Goal: Information Seeking & Learning: Check status

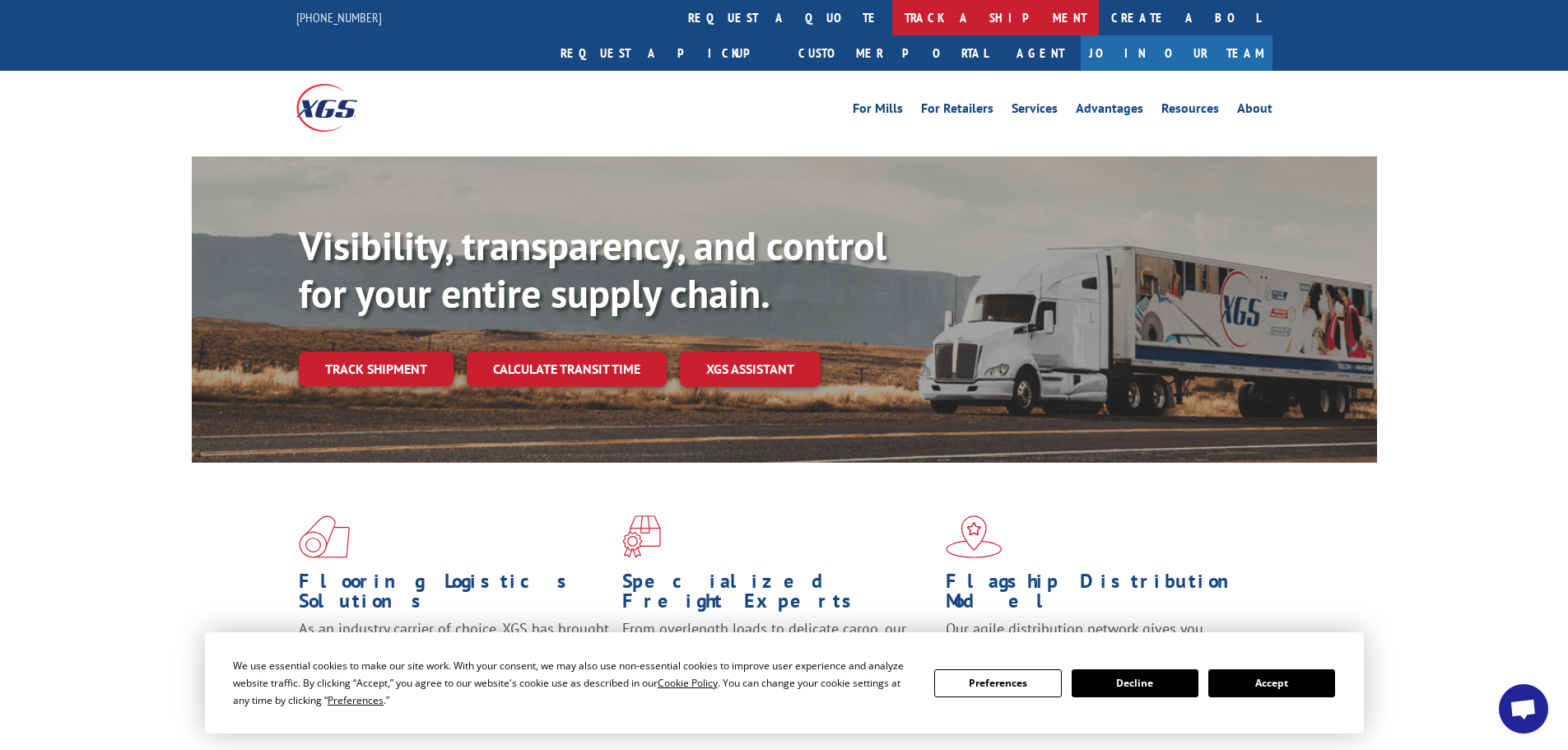
click at [893, 22] on link "track a shipment" at bounding box center [996, 17] width 207 height 36
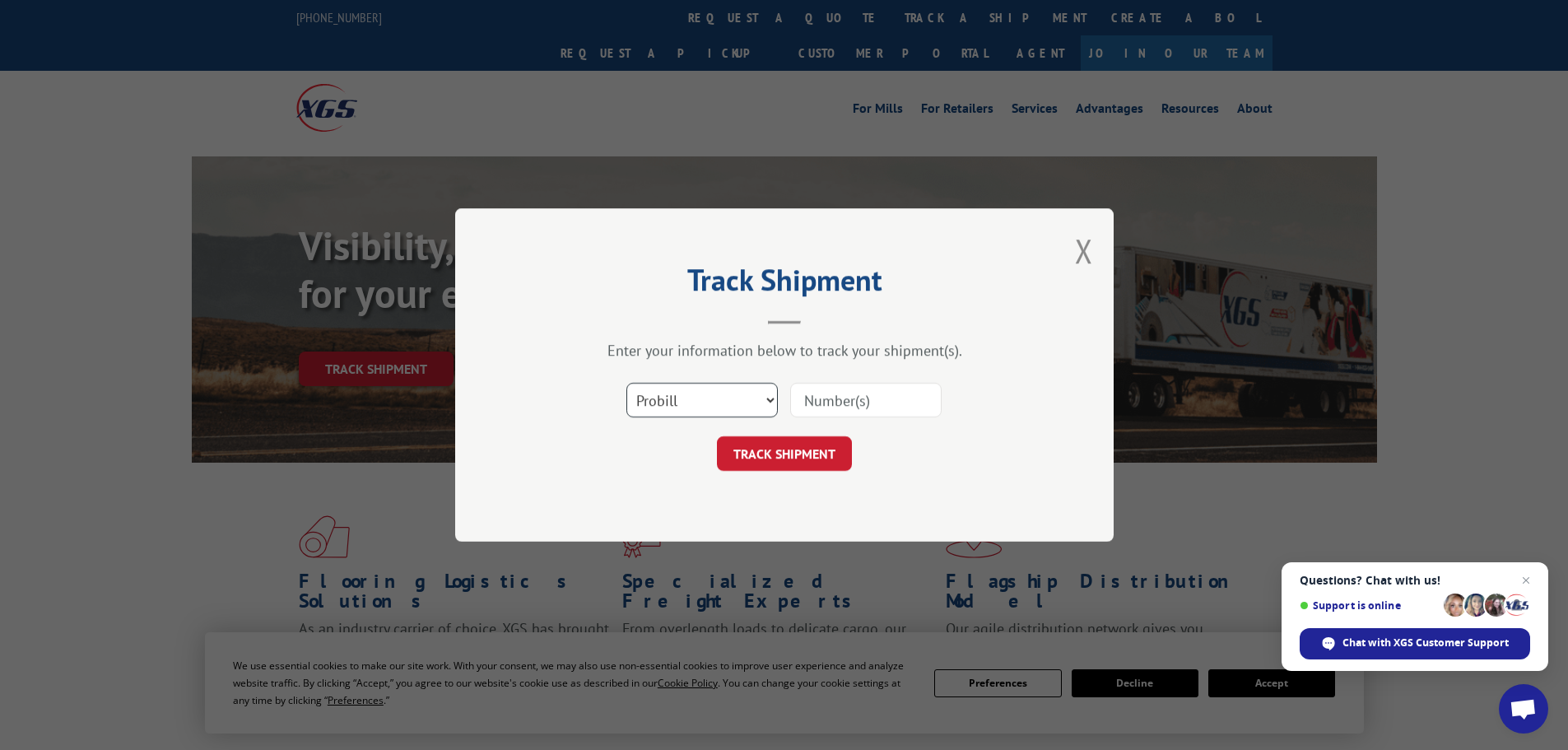
click at [736, 388] on select "Select category... Probill BOL PO" at bounding box center [702, 400] width 151 height 35
select select "bol"
click at [626, 383] on select "Select category... Probill BOL PO" at bounding box center [702, 400] width 151 height 35
click at [858, 391] on input at bounding box center [866, 400] width 151 height 35
type input "17523861"
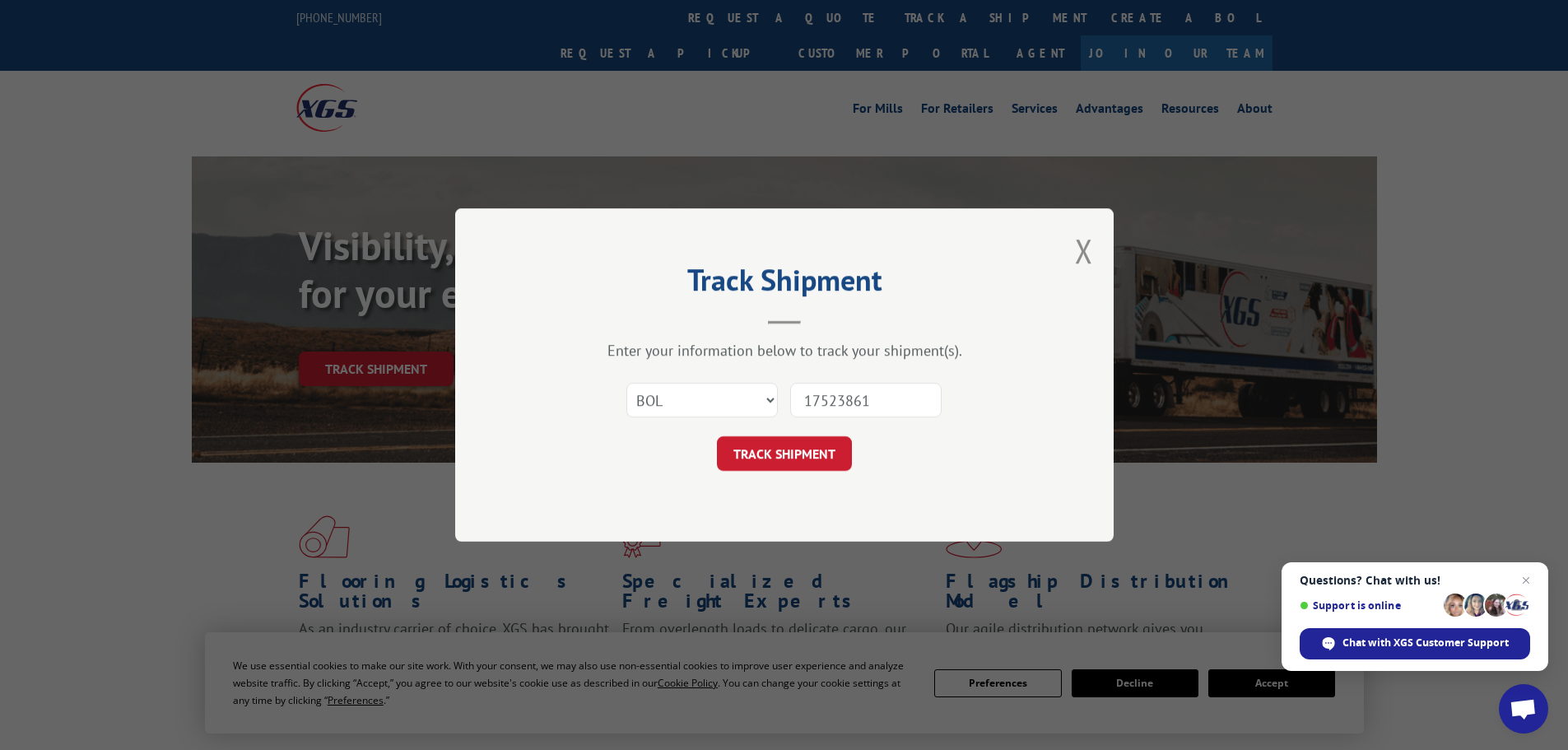
click at [717, 436] on button "TRACK SHIPMENT" at bounding box center [784, 453] width 135 height 35
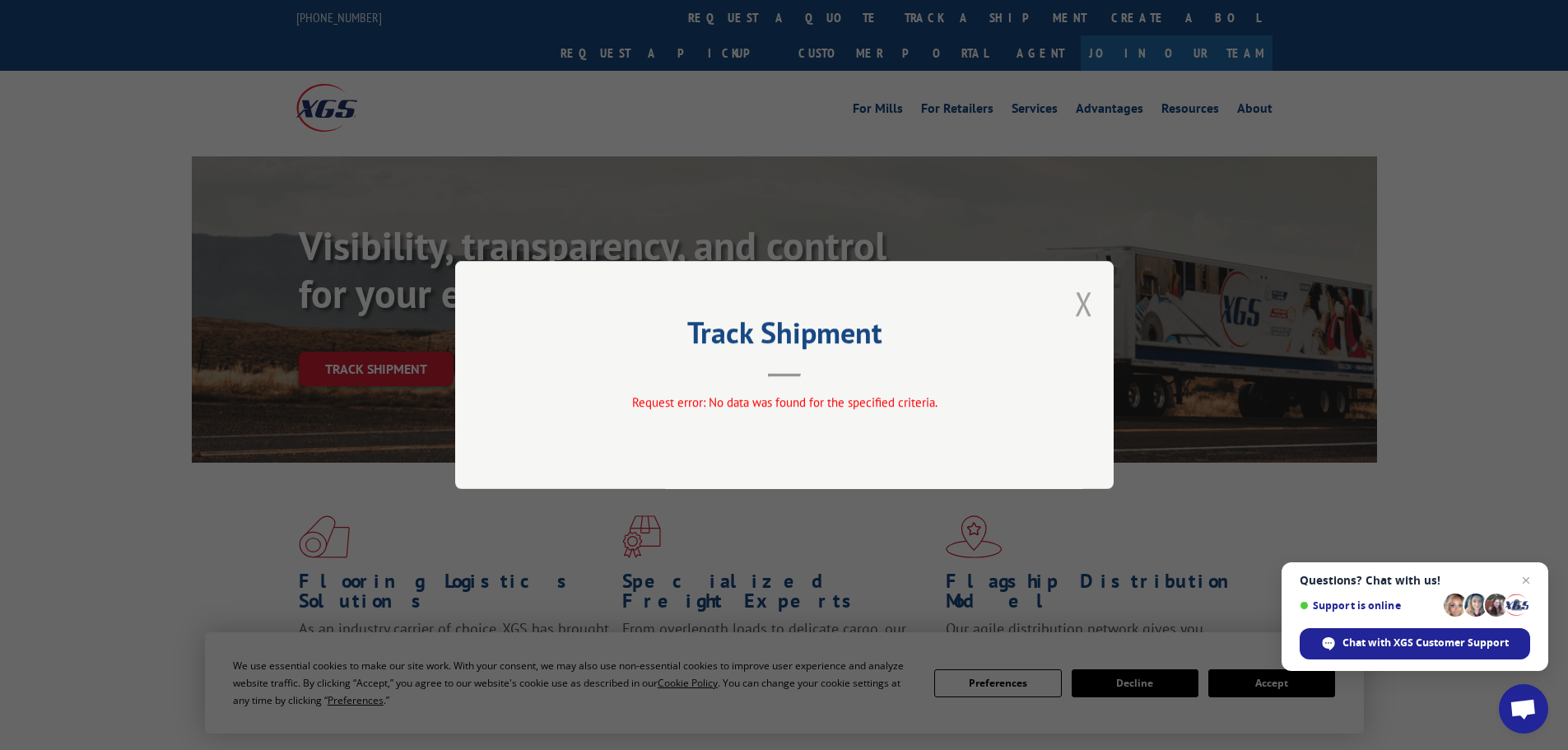
click at [1087, 307] on button "Close modal" at bounding box center [1084, 303] width 18 height 43
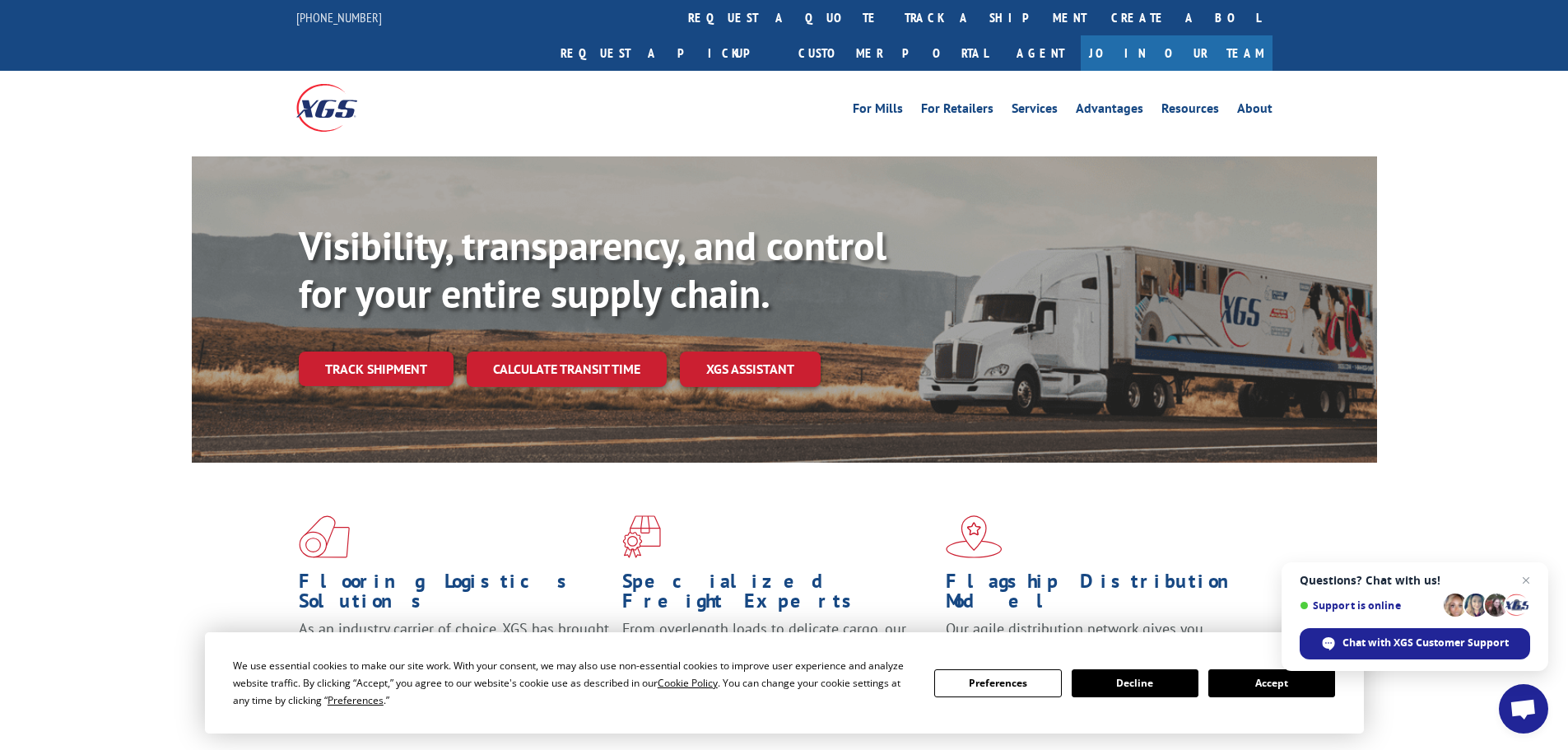
click at [893, 12] on link "track a shipment" at bounding box center [996, 17] width 207 height 36
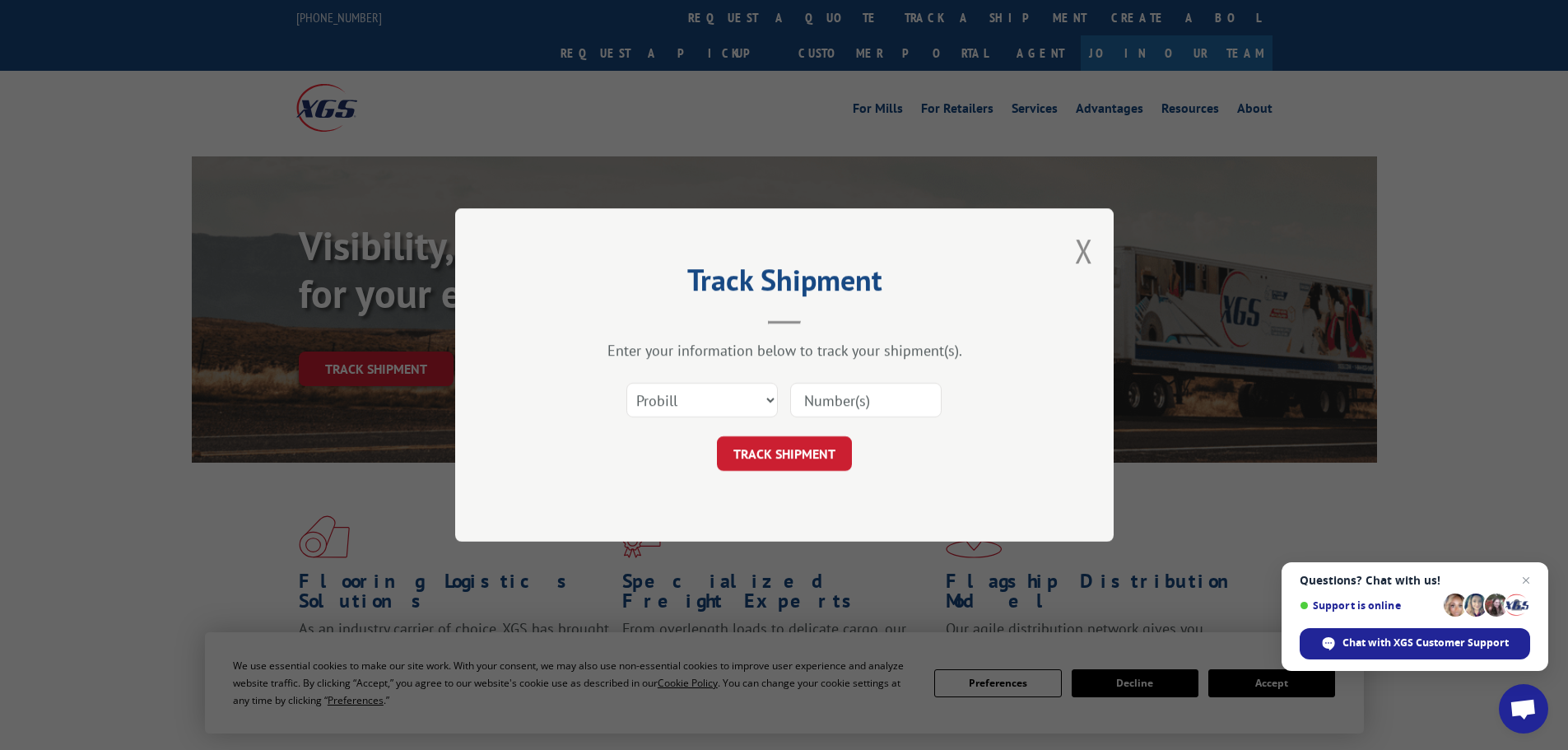
click at [830, 391] on input at bounding box center [866, 400] width 151 height 35
type input "5603969"
click at [717, 436] on button "TRACK SHIPMENT" at bounding box center [784, 453] width 135 height 35
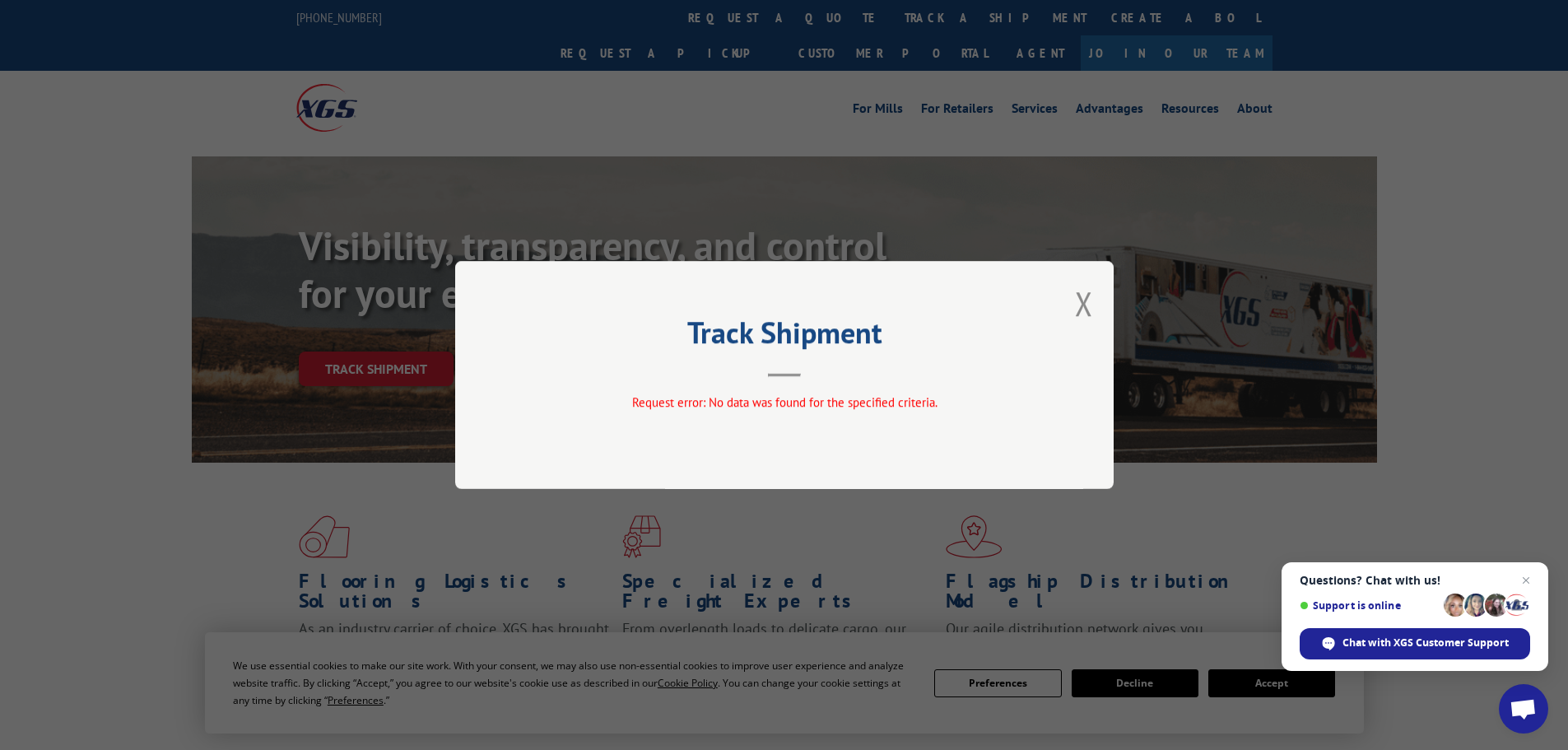
click at [1071, 297] on div "Track Shipment Request error: No data was found for the specified criteria." at bounding box center [784, 375] width 658 height 228
click at [1087, 302] on button "Close modal" at bounding box center [1084, 303] width 18 height 43
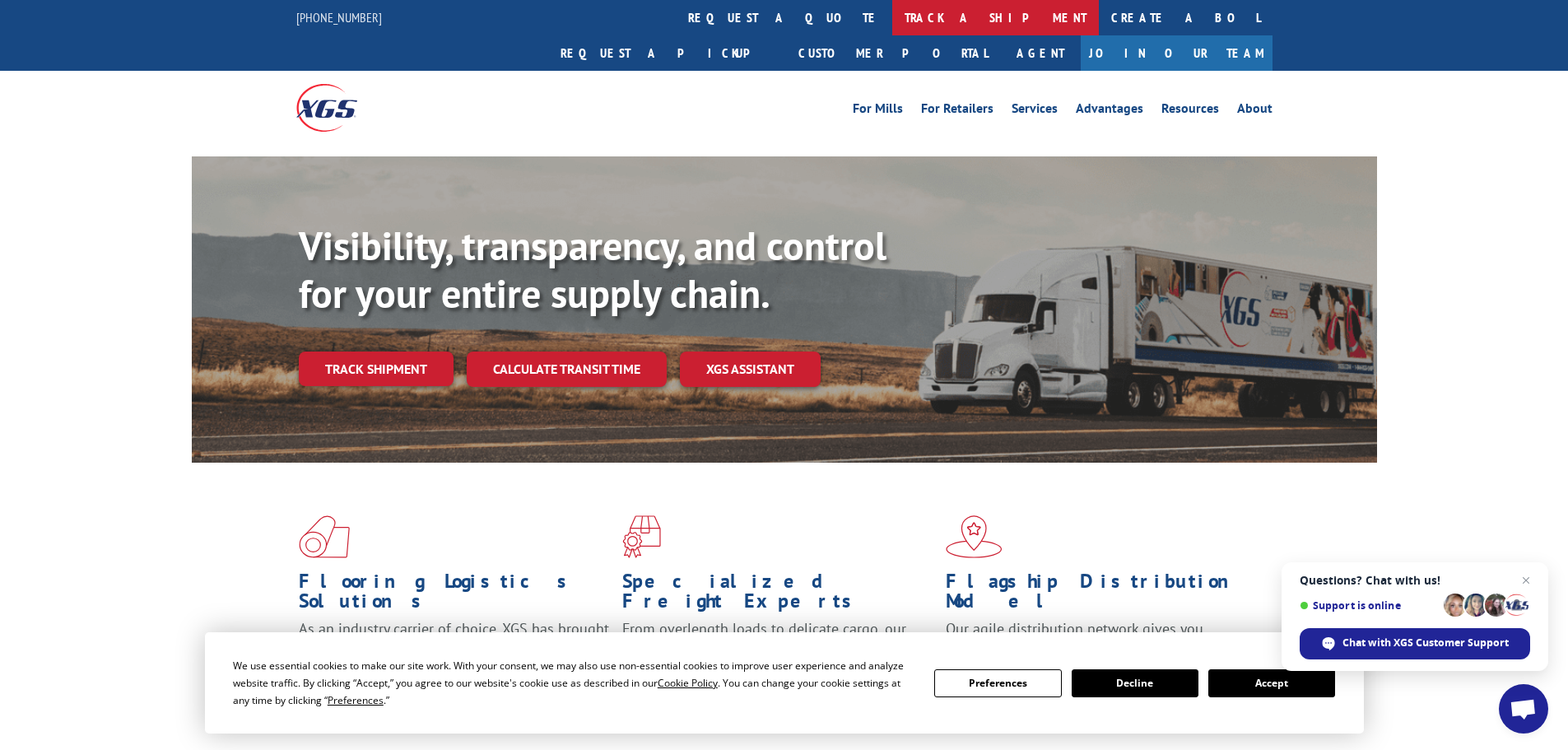
click at [893, 26] on link "track a shipment" at bounding box center [996, 17] width 207 height 36
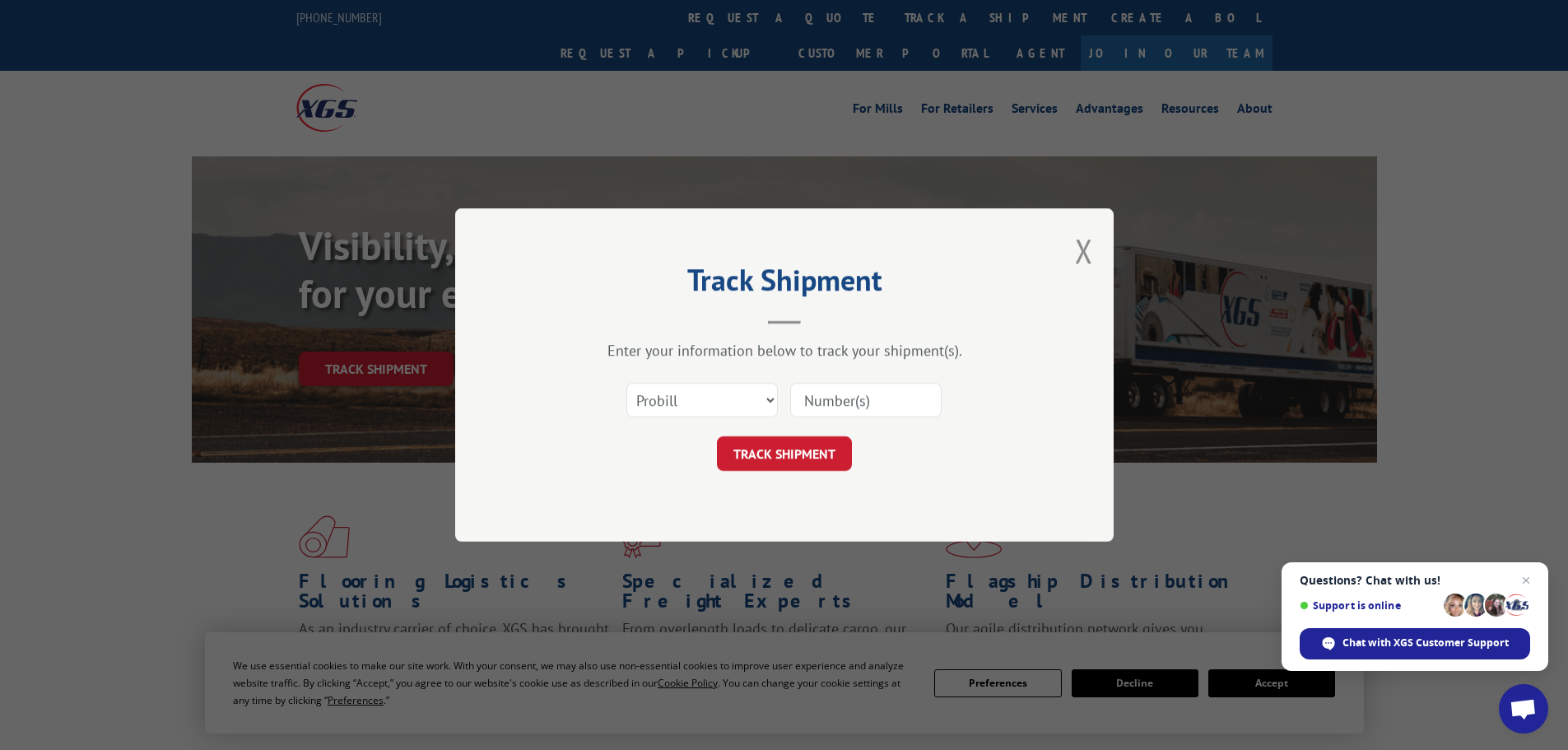
click at [803, 391] on input at bounding box center [866, 400] width 151 height 35
paste input "5603969"
type input "5603969"
click at [820, 453] on button "TRACK SHIPMENT" at bounding box center [784, 453] width 135 height 35
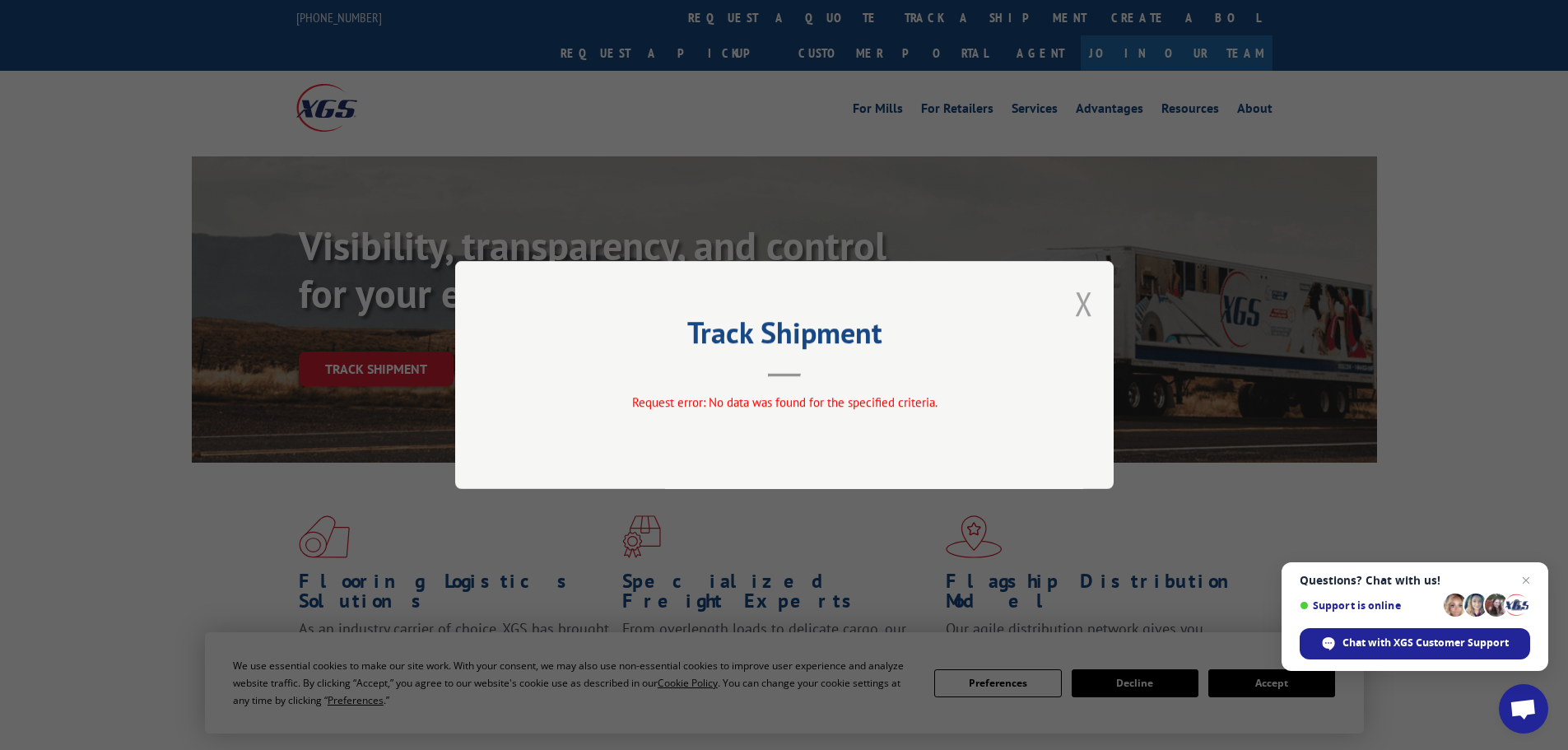
click at [1088, 307] on button "Close modal" at bounding box center [1084, 303] width 18 height 43
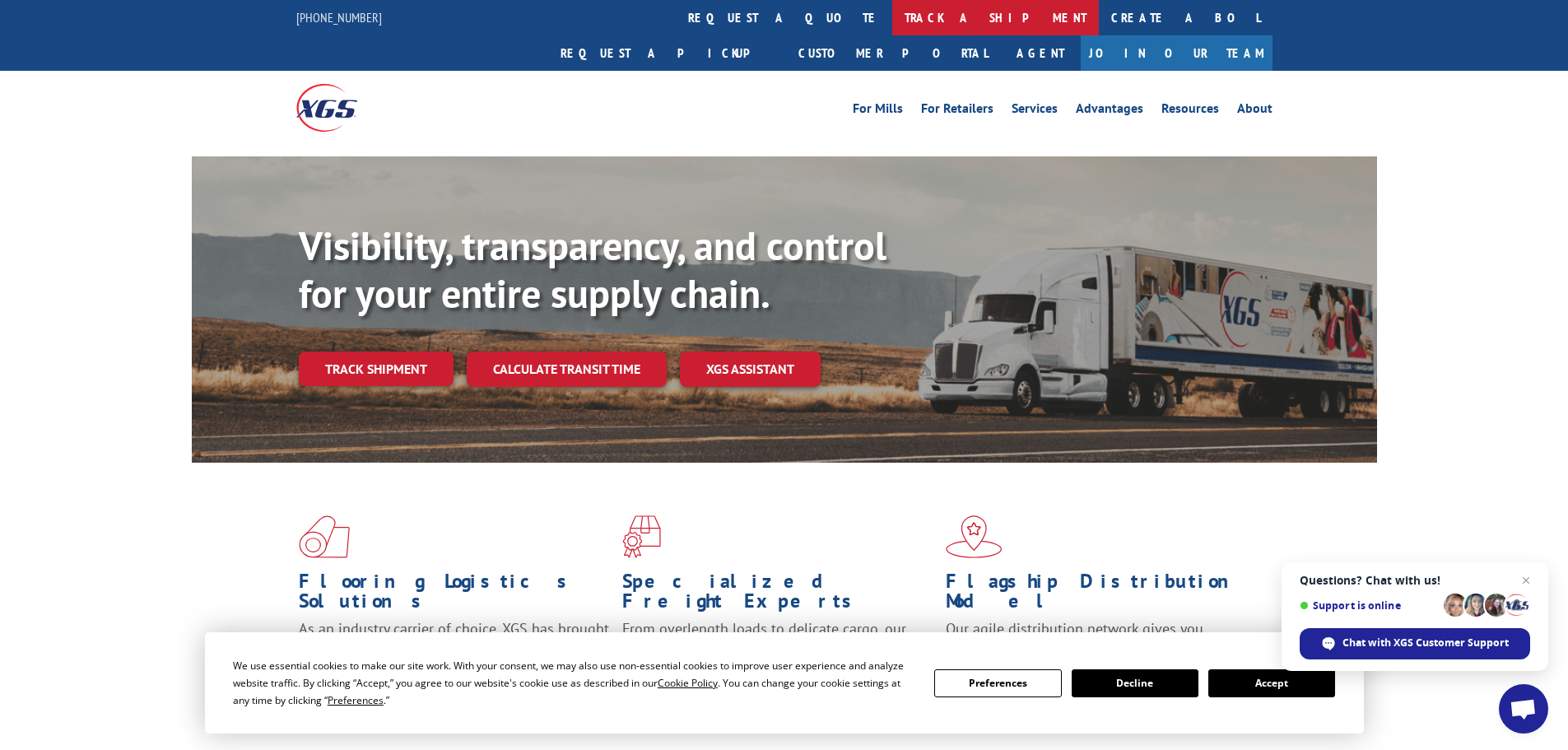
click at [893, 25] on link "track a shipment" at bounding box center [996, 17] width 207 height 36
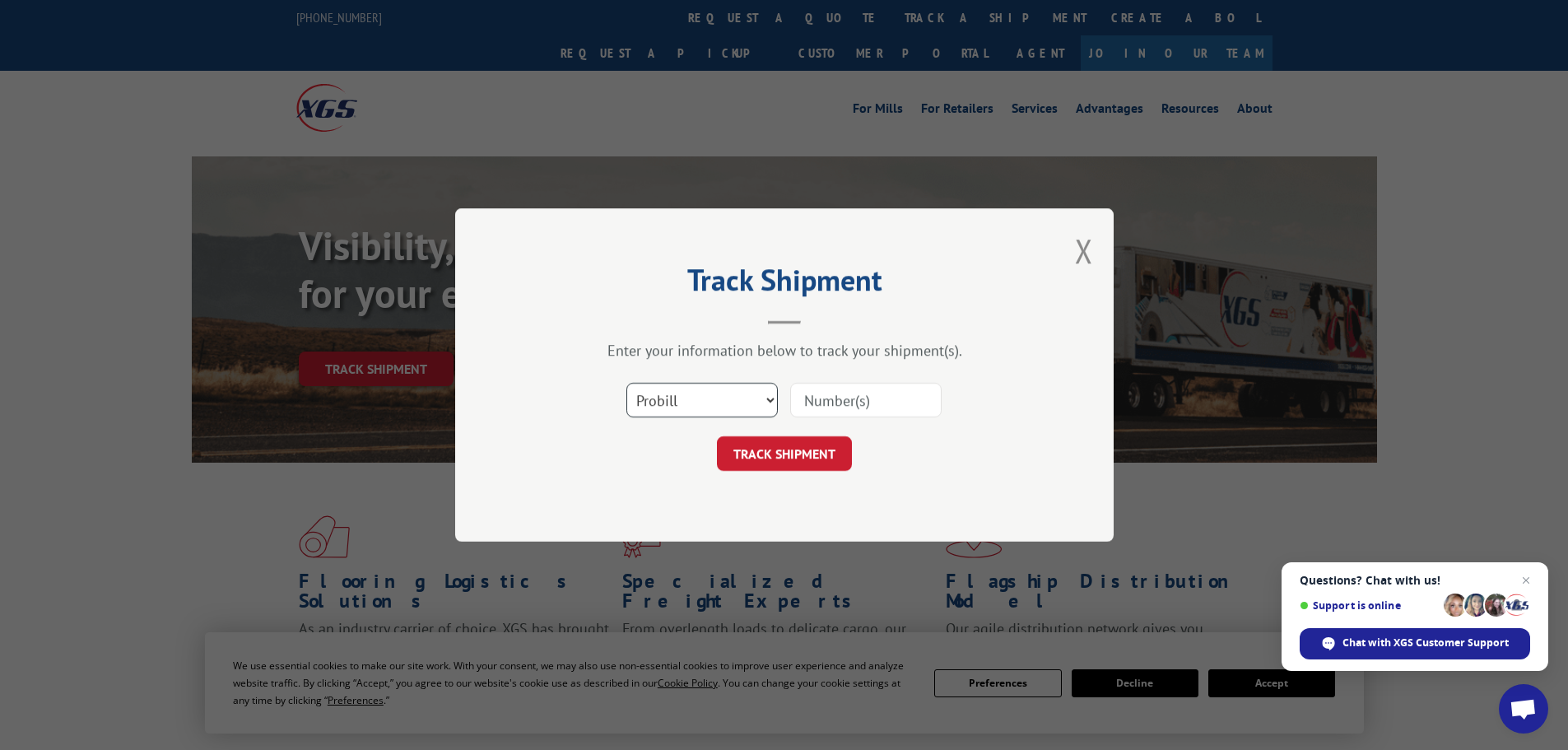
click at [773, 393] on select "Select category... Probill BOL PO" at bounding box center [702, 400] width 151 height 35
select select "bol"
click at [626, 383] on select "Select category... Probill BOL PO" at bounding box center [702, 400] width 151 height 35
click at [842, 405] on input at bounding box center [866, 400] width 151 height 35
paste input "5603969"
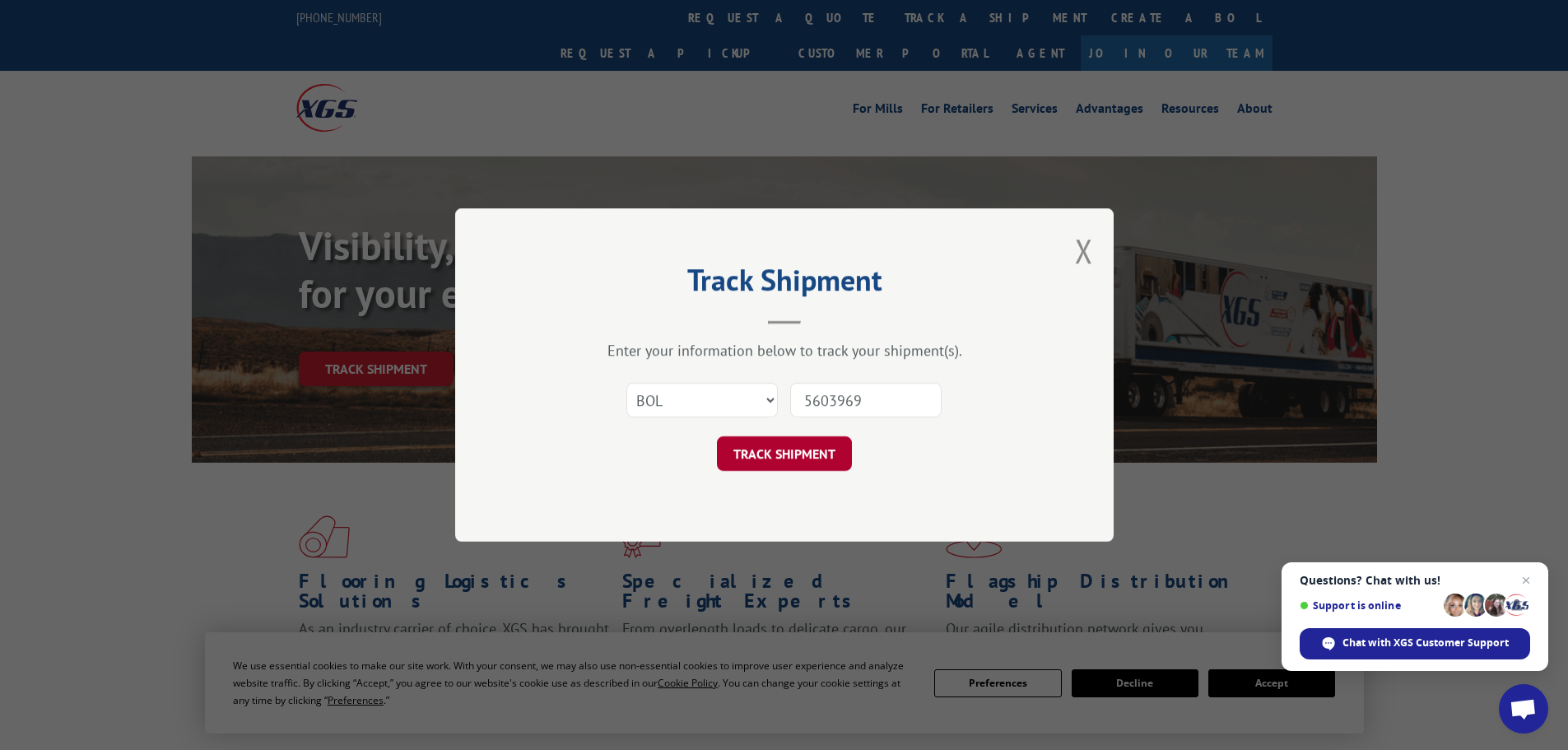
type input "5603969"
click at [793, 465] on button "TRACK SHIPMENT" at bounding box center [784, 453] width 135 height 35
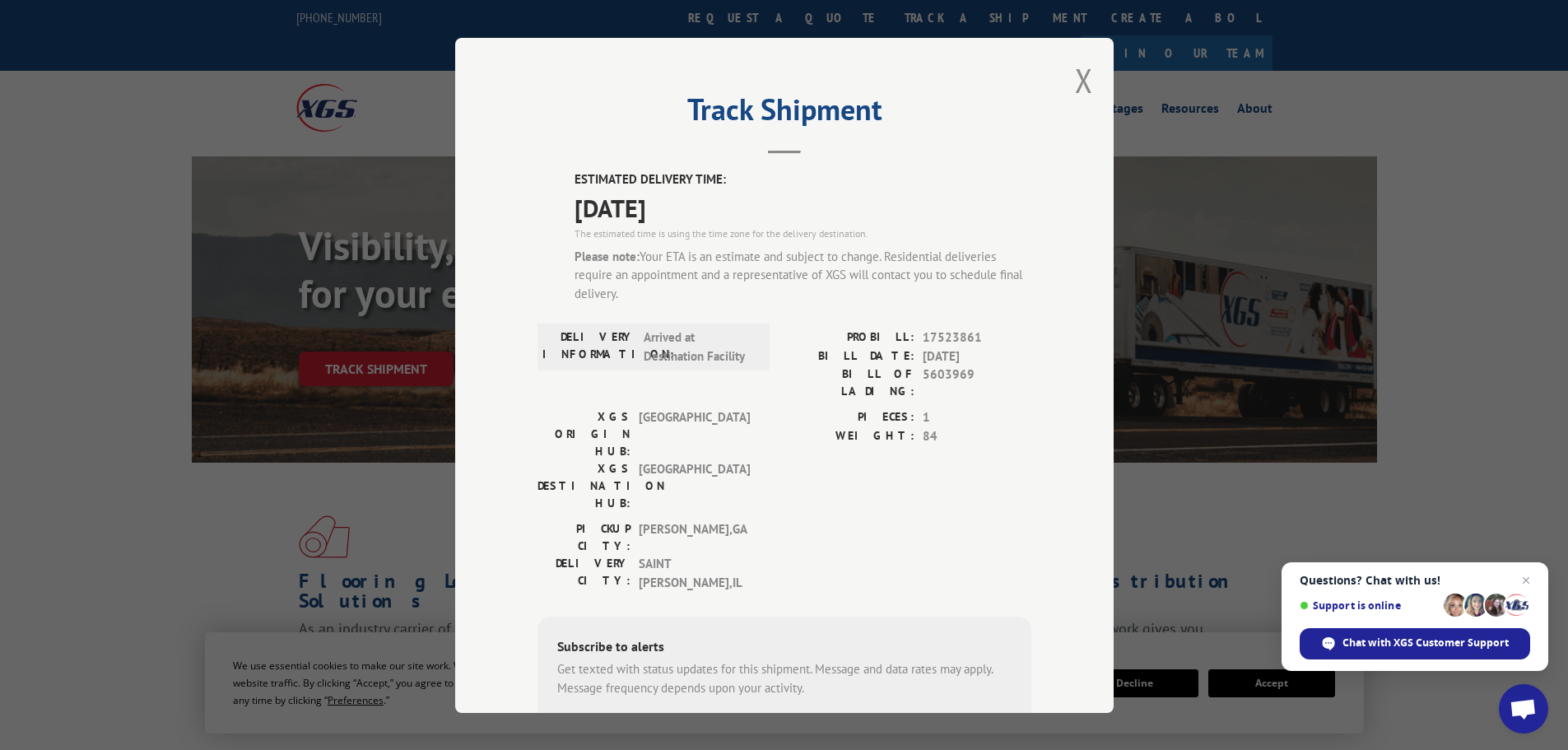
click at [629, 720] on input "+1 (___) ___-____" at bounding box center [642, 738] width 156 height 35
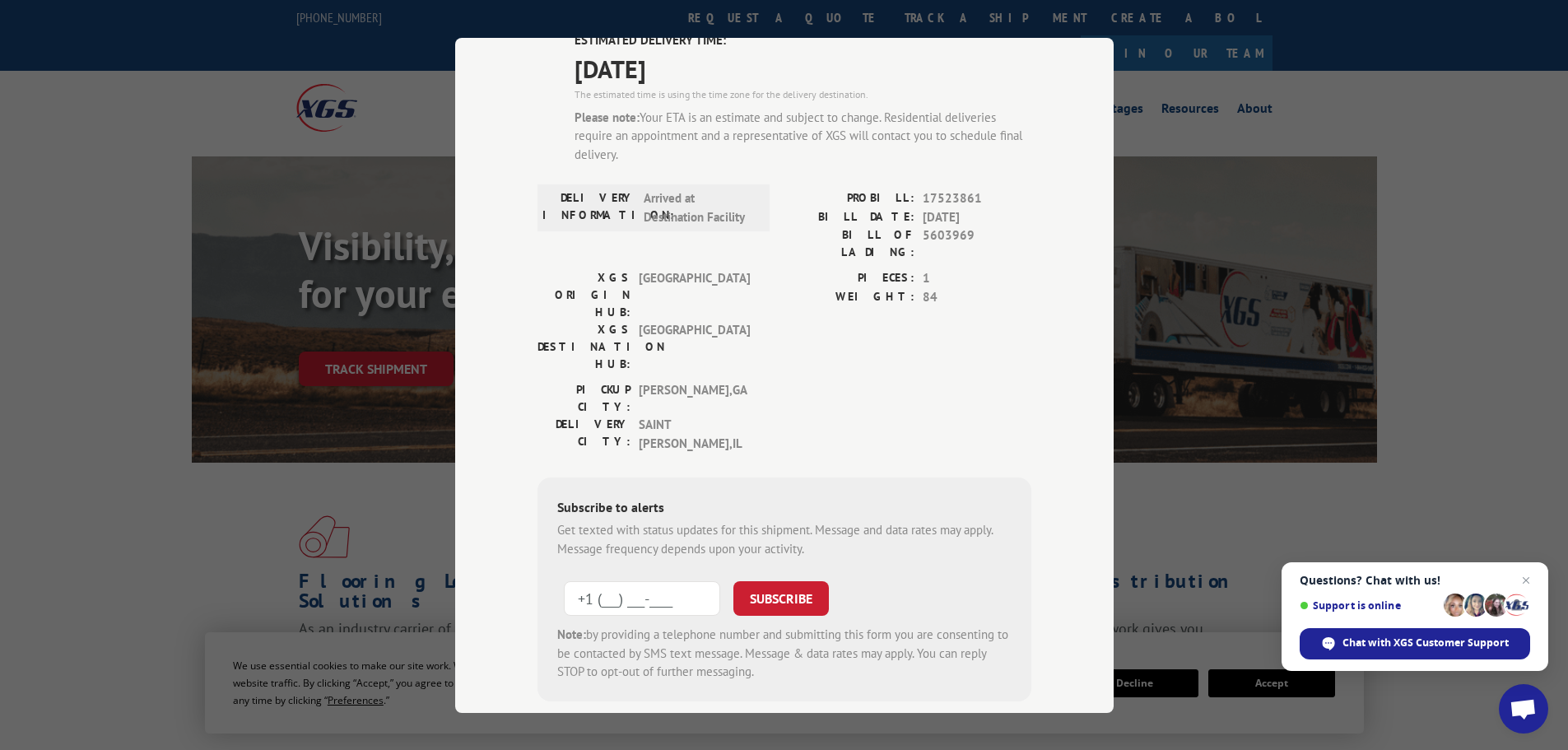
scroll to position [141, 0]
type input "[PHONE_NUMBER]"
click at [792, 578] on button "SUBSCRIBE" at bounding box center [781, 595] width 96 height 35
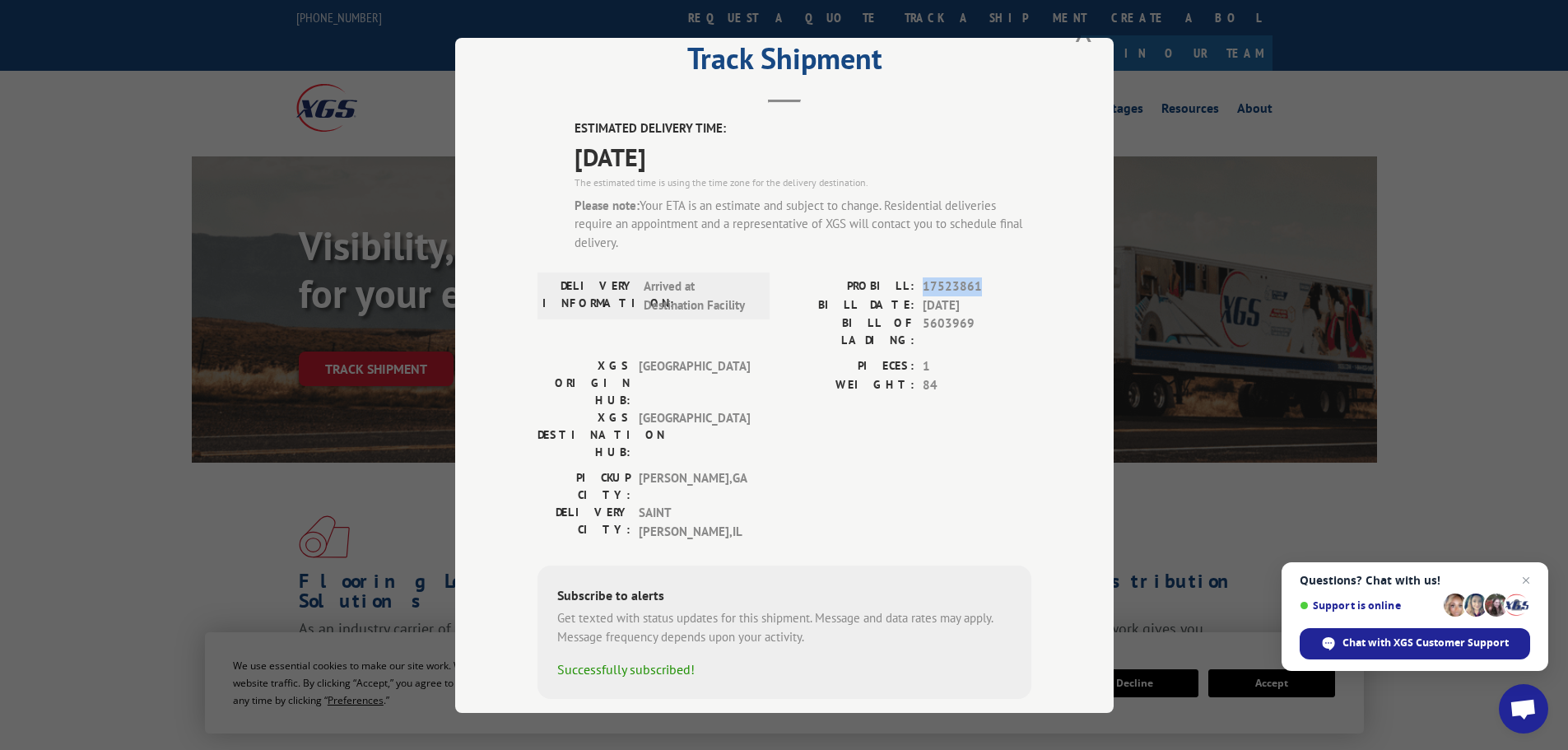
drag, startPoint x: 908, startPoint y: 285, endPoint x: 998, endPoint y: 284, distance: 90.0
click at [998, 284] on div "PROBILL: 17523861" at bounding box center [907, 286] width 247 height 19
click at [990, 318] on span "5603969" at bounding box center [977, 332] width 109 height 35
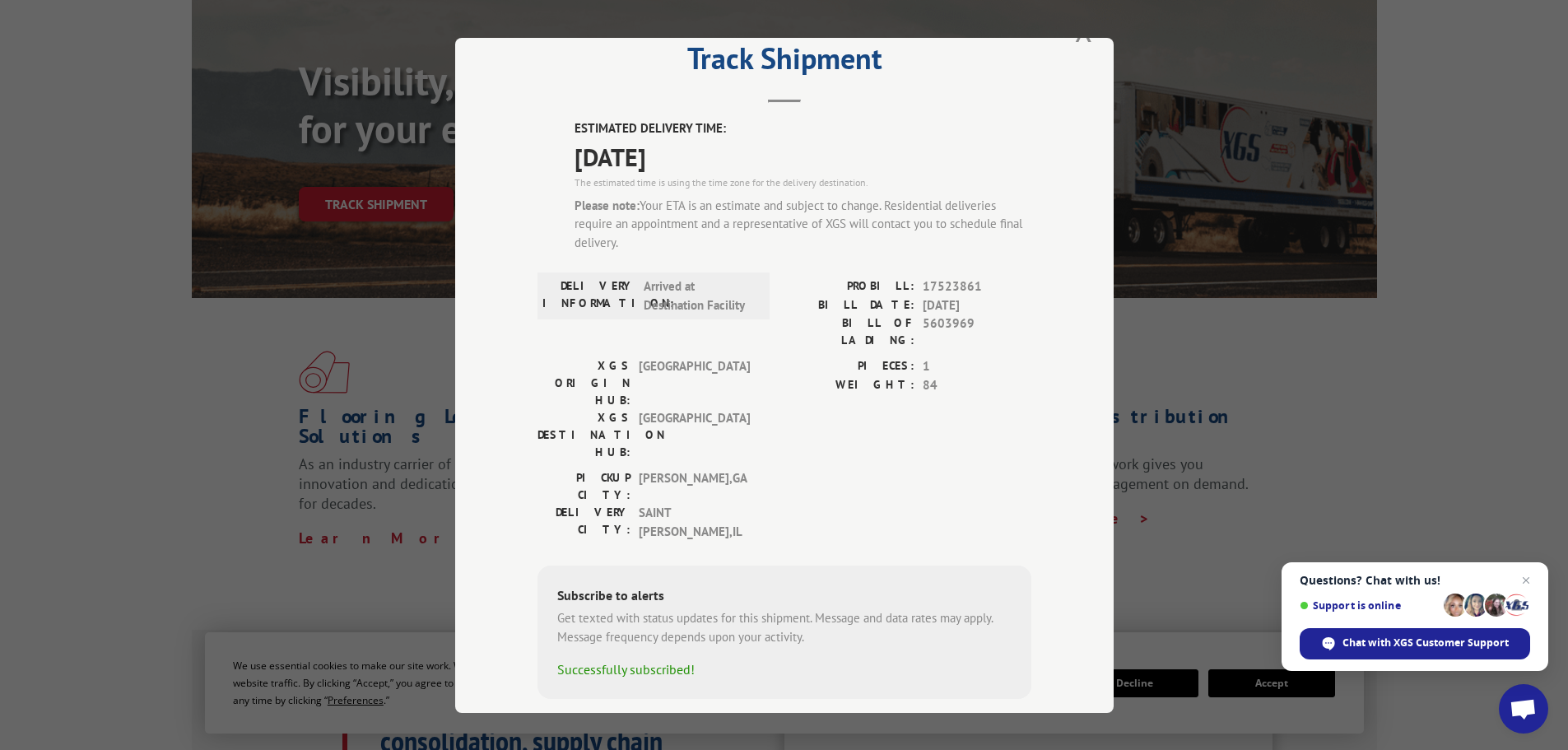
scroll to position [0, 0]
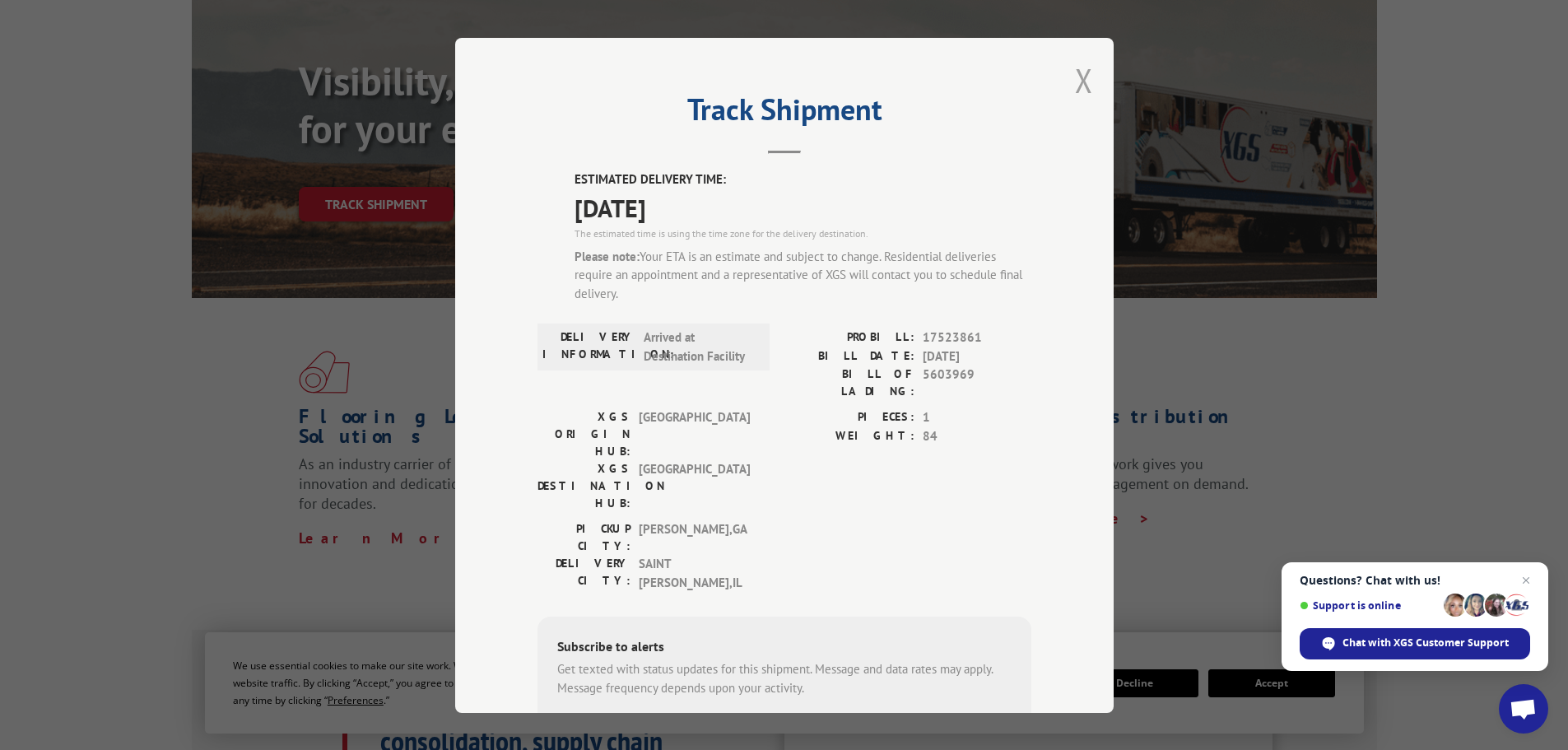
click at [1085, 86] on button "Close modal" at bounding box center [1084, 80] width 18 height 43
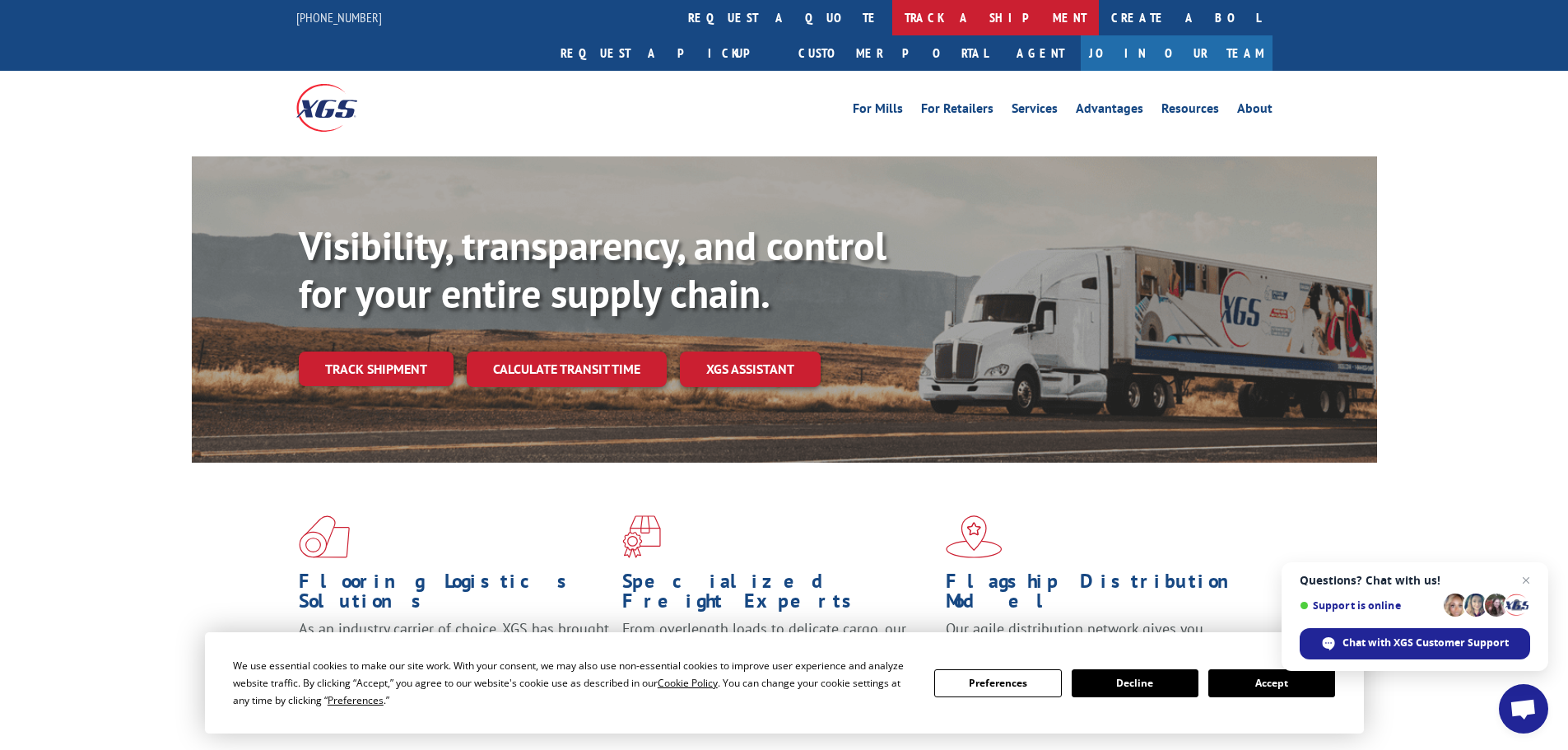
click at [893, 11] on link "track a shipment" at bounding box center [996, 17] width 207 height 36
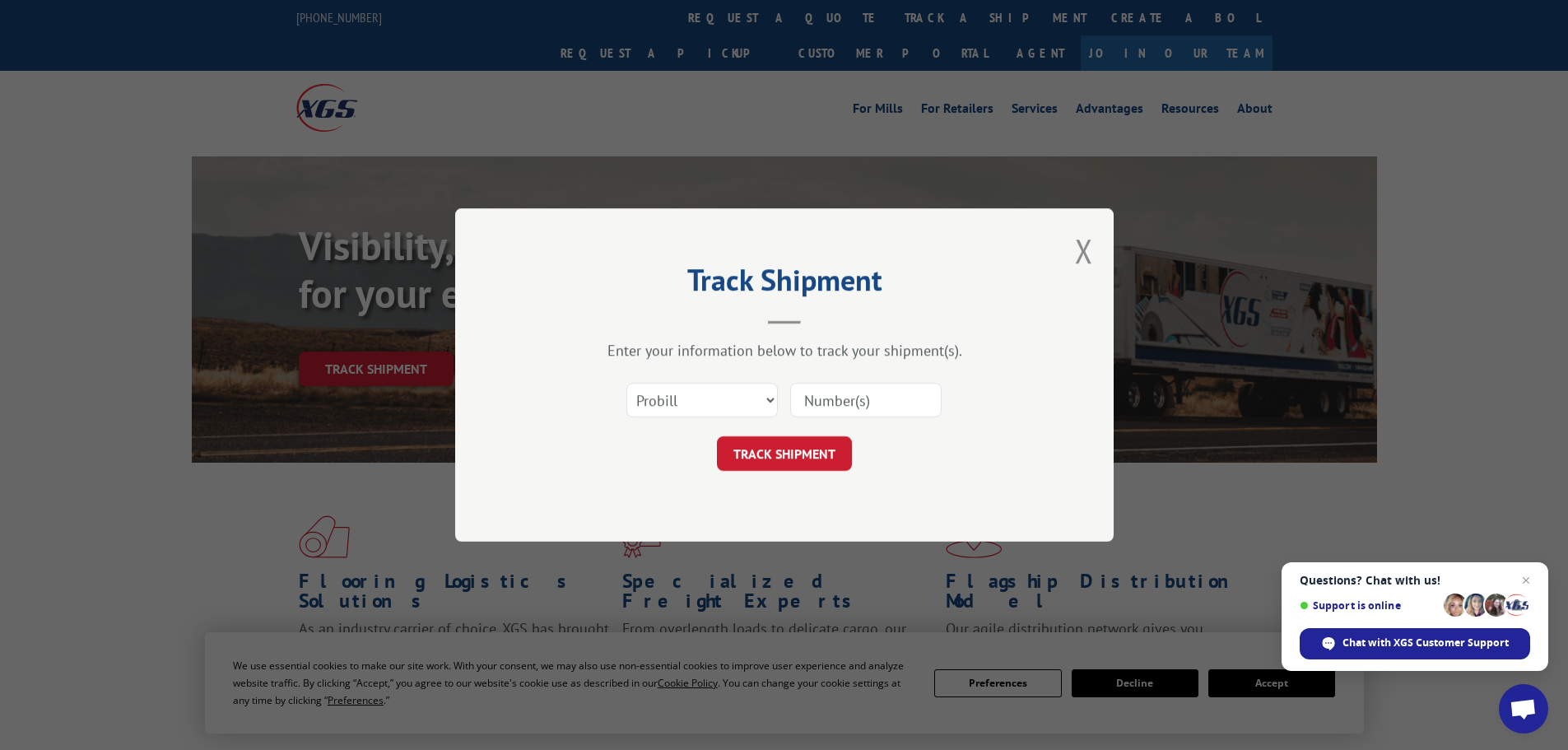
click at [825, 404] on input at bounding box center [866, 400] width 151 height 35
paste input "5603969"
type input "5603969"
click at [771, 449] on button "TRACK SHIPMENT" at bounding box center [784, 453] width 135 height 35
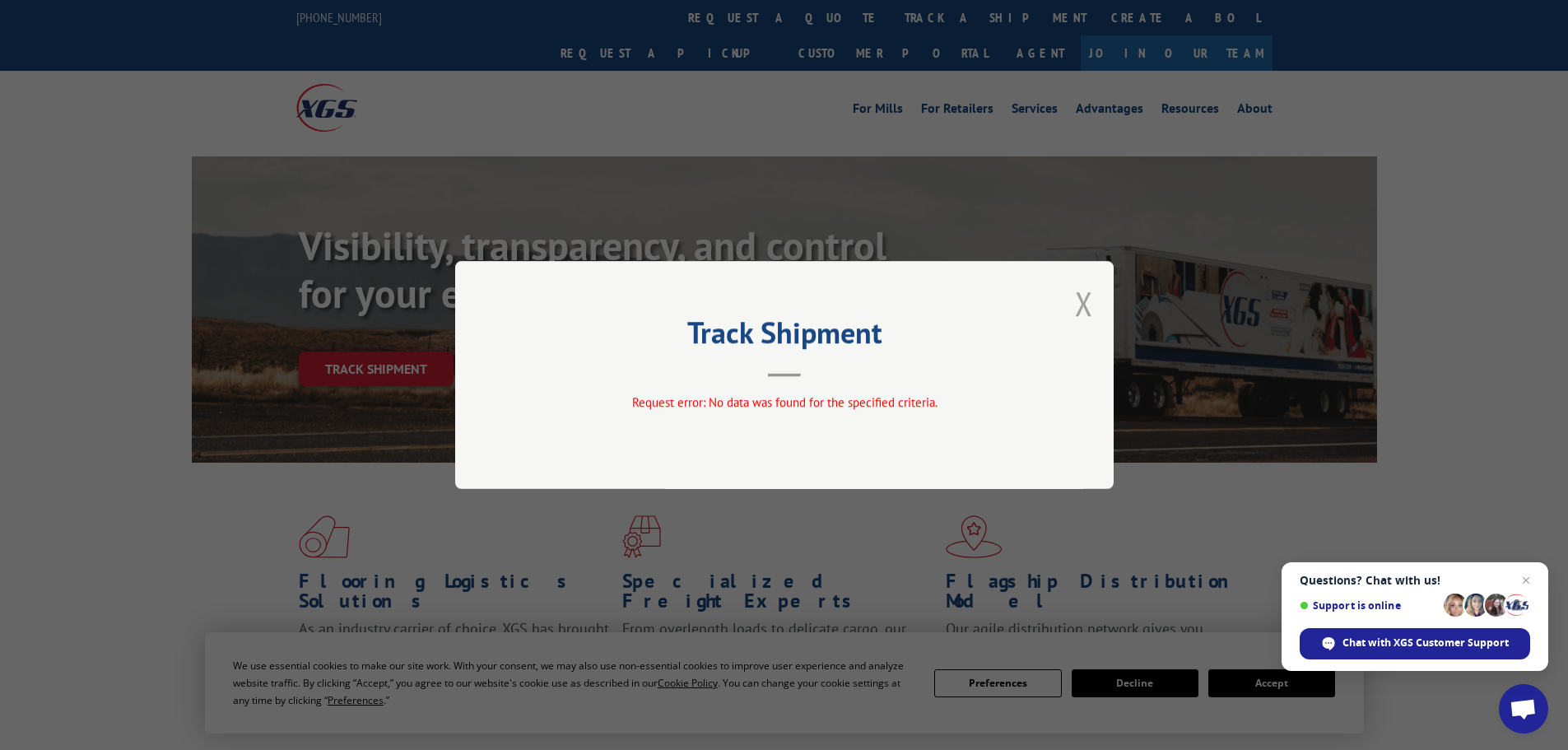
click at [1090, 302] on button "Close modal" at bounding box center [1084, 303] width 18 height 43
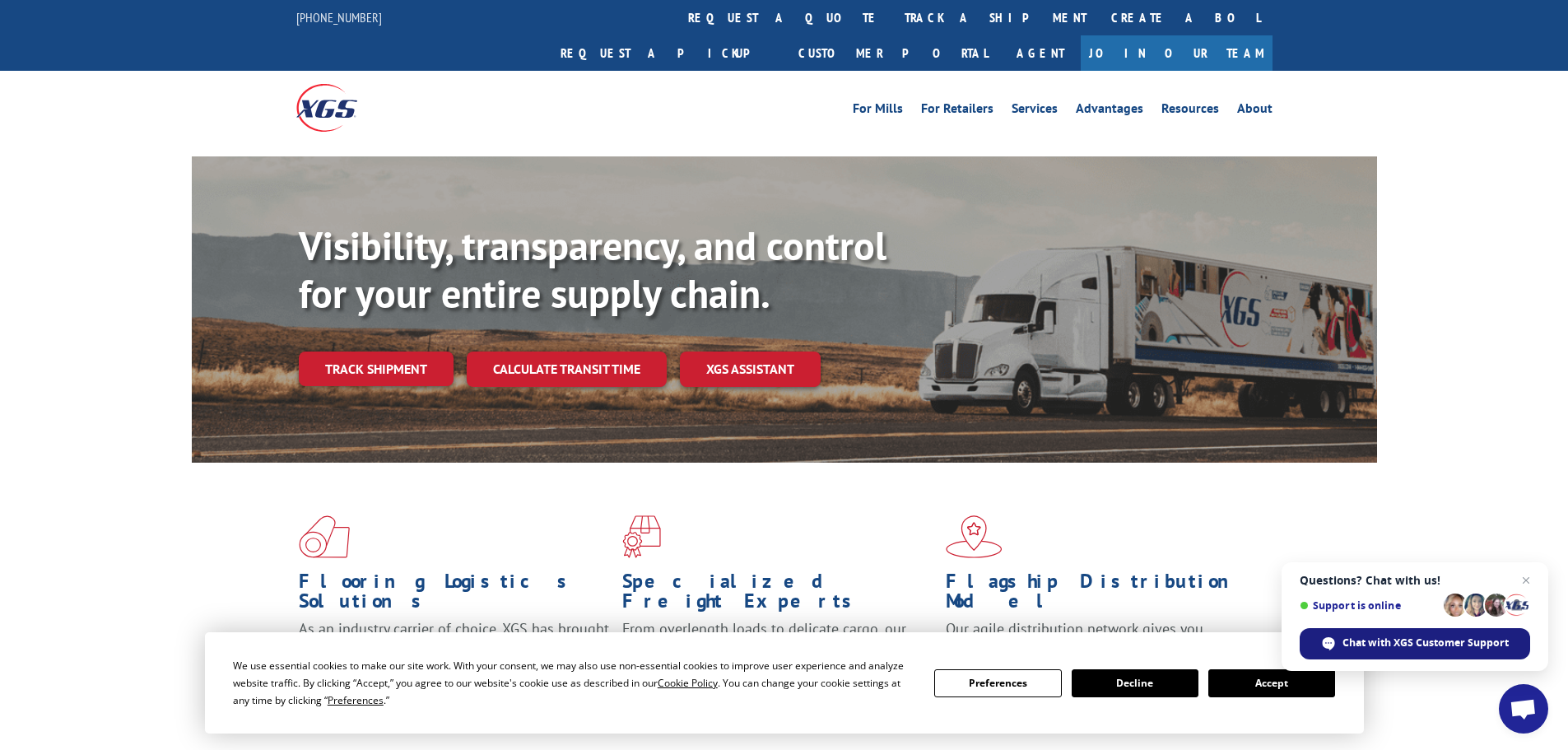
click at [1393, 646] on span "Chat with XGS Customer Support" at bounding box center [1426, 642] width 167 height 15
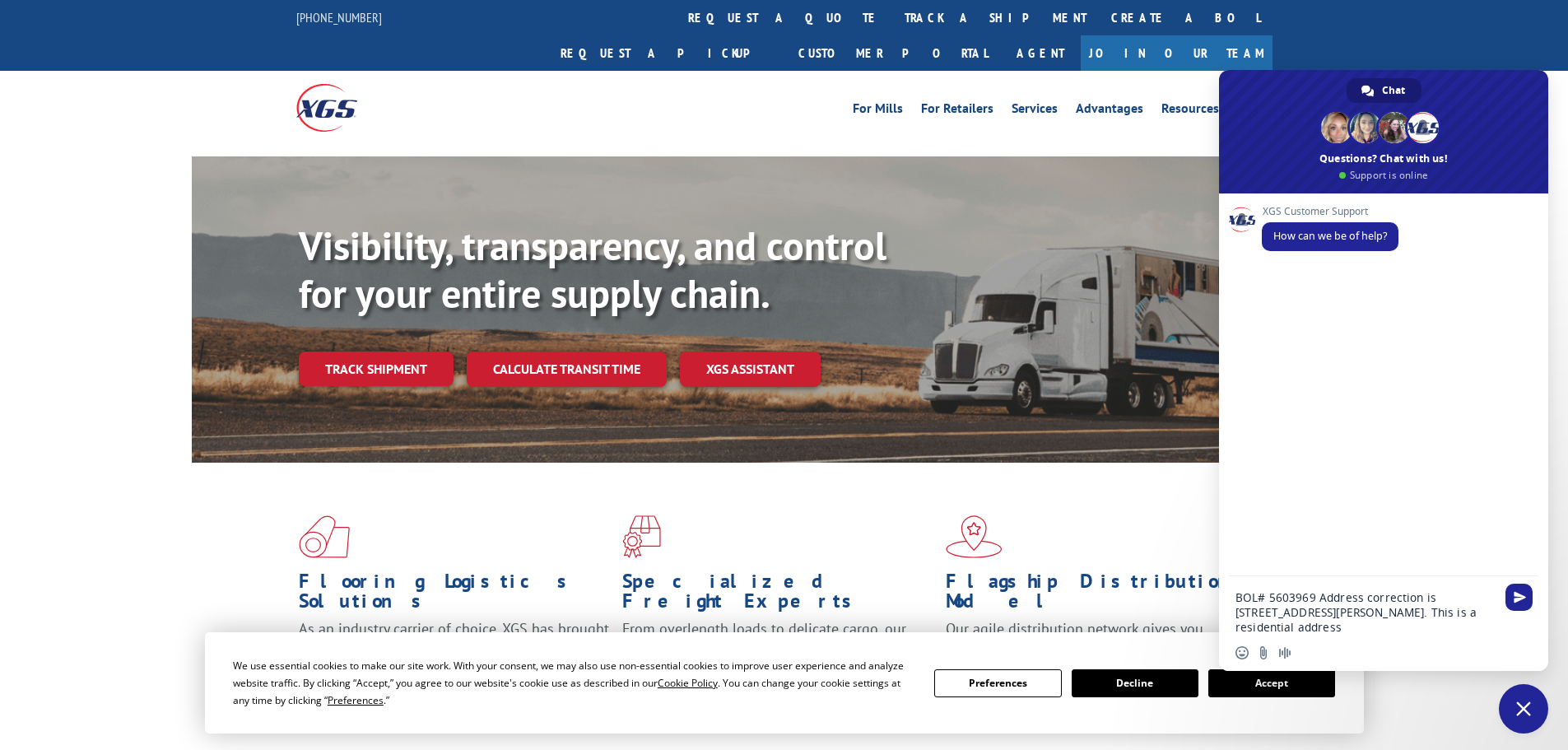
type textarea "BOL# 5603969 Address correction is [STREET_ADDRESS][PERSON_NAME]. This is a res…"
click at [1010, 411] on div "Visibility, transparency, and control for your entire supply chain. Track shipm…" at bounding box center [838, 337] width 1078 height 230
click at [1354, 162] on span at bounding box center [1383, 132] width 329 height 123
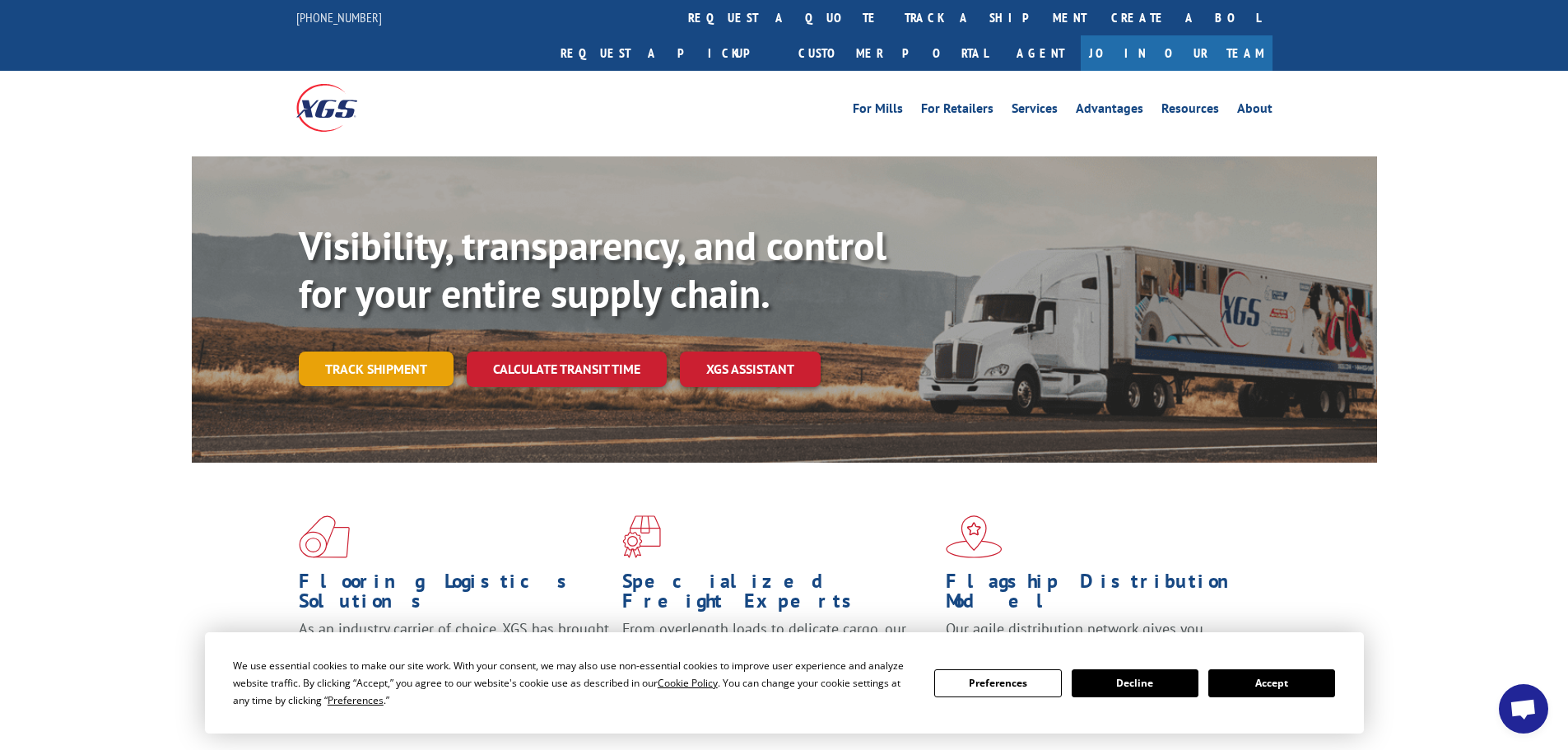
click at [388, 352] on link "Track shipment" at bounding box center [376, 369] width 155 height 35
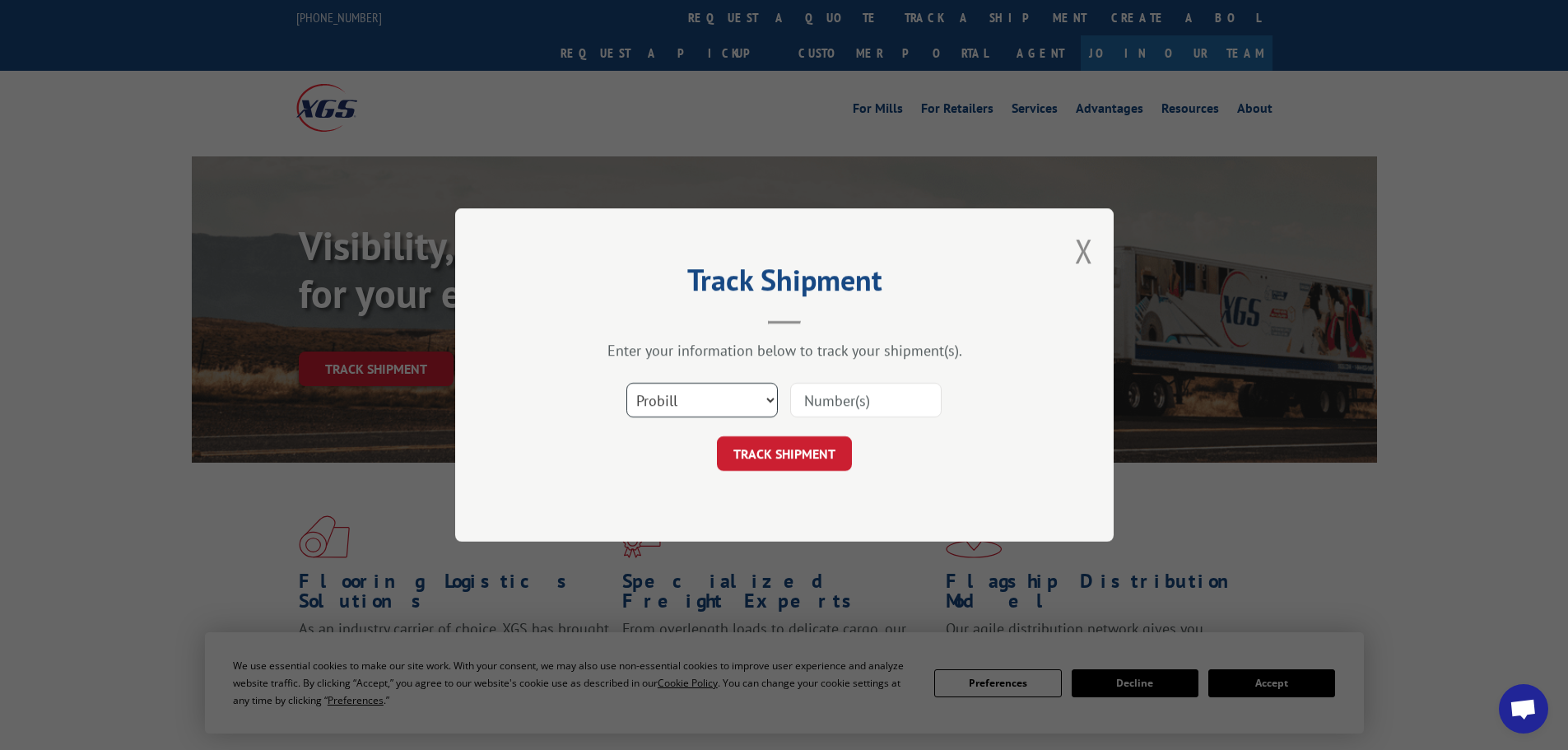
click at [770, 397] on select "Select category... Probill BOL PO" at bounding box center [702, 400] width 151 height 35
select select "bol"
click at [626, 383] on select "Select category... Probill BOL PO" at bounding box center [702, 400] width 151 height 35
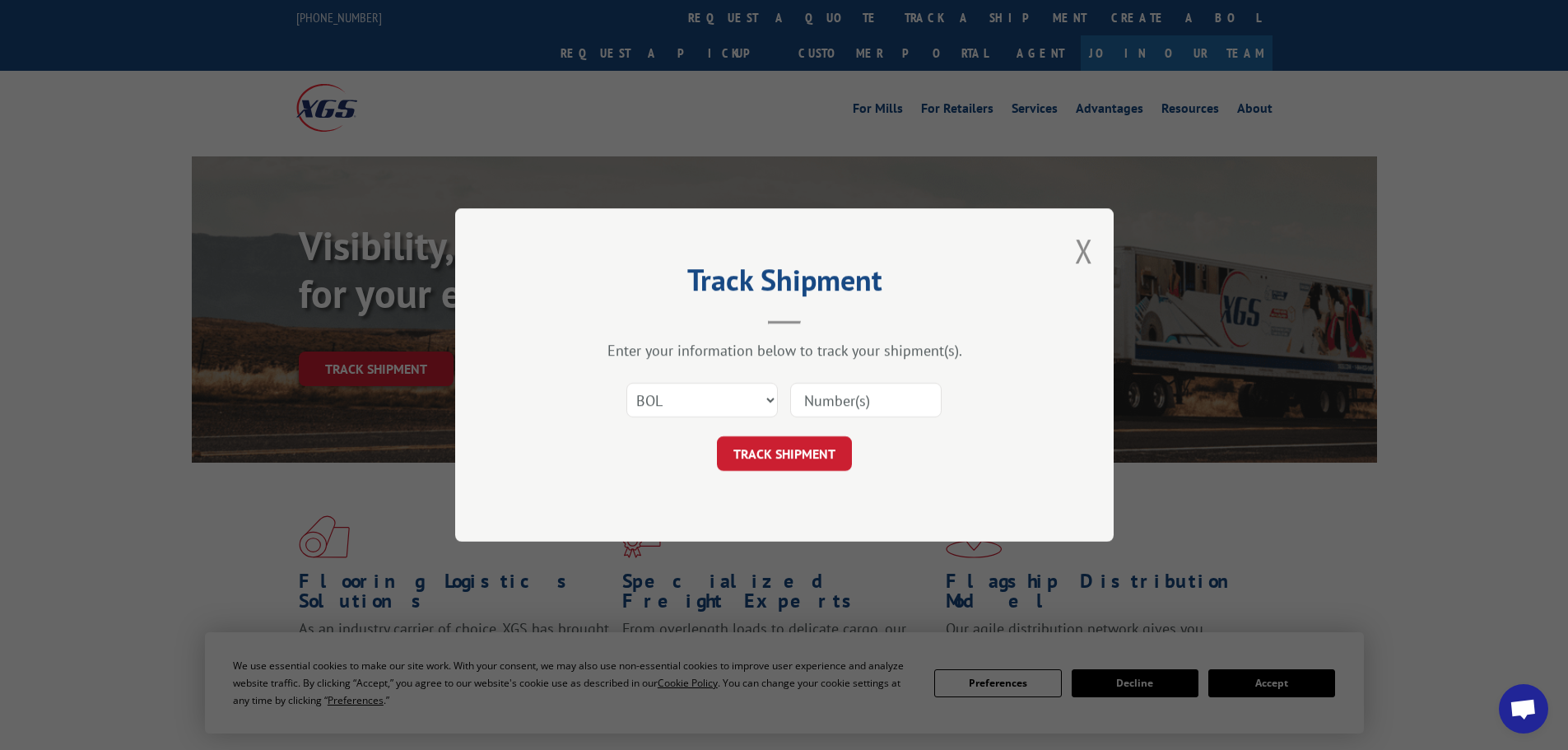
click at [848, 404] on input at bounding box center [866, 400] width 151 height 35
type input "5603969"
click at [785, 456] on button "TRACK SHIPMENT" at bounding box center [784, 453] width 135 height 35
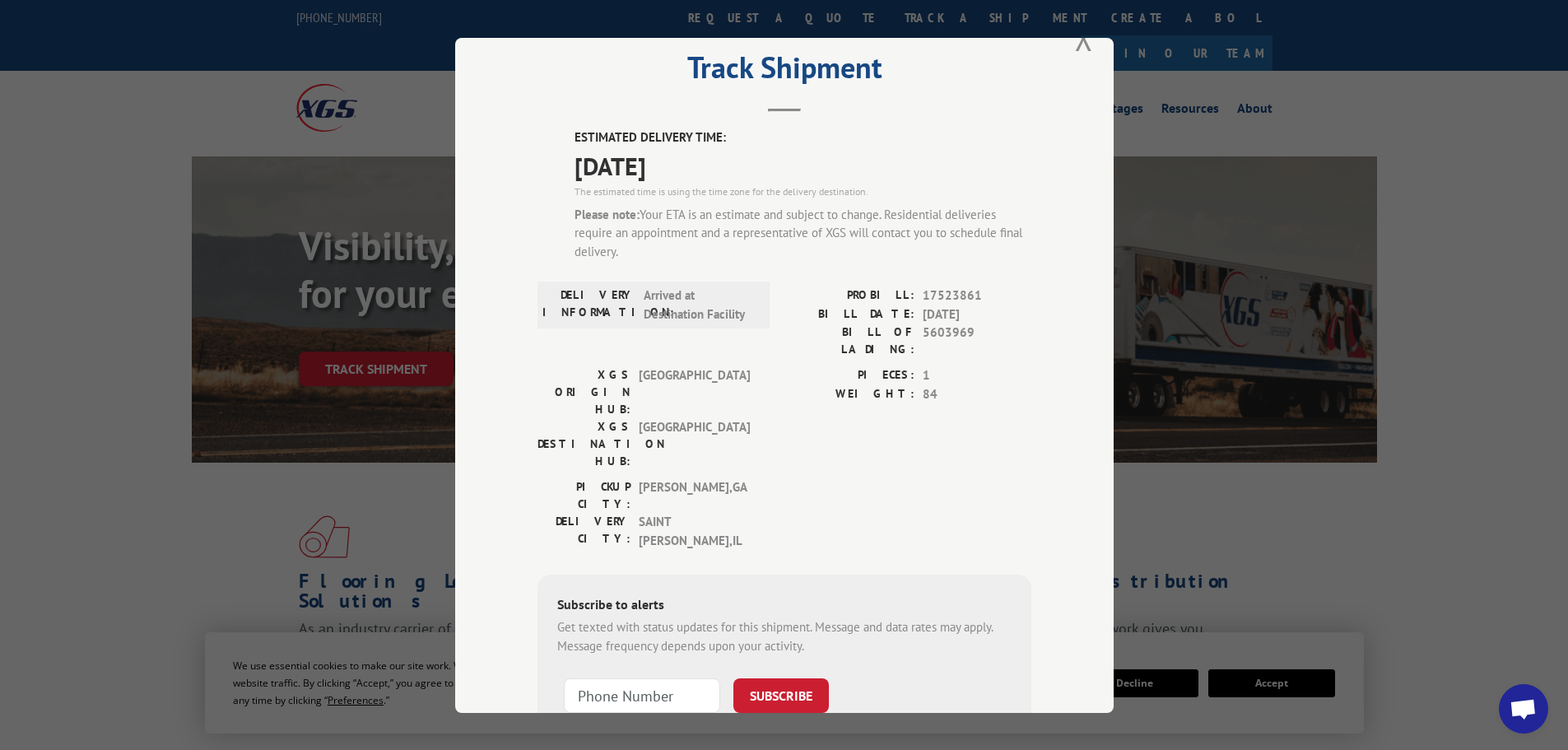
scroll to position [82, 0]
